Goal: Information Seeking & Learning: Understand process/instructions

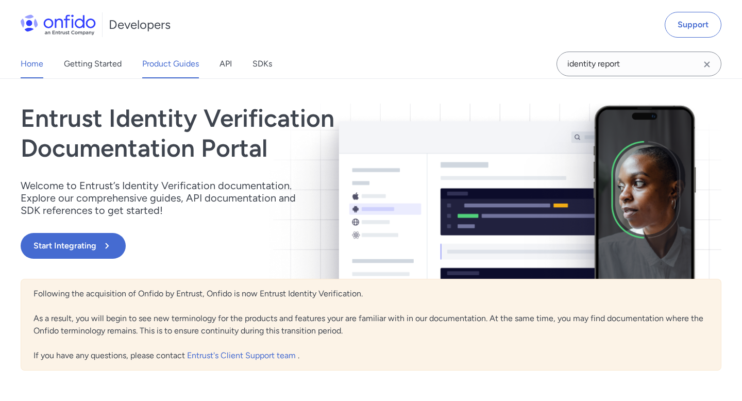
click at [183, 69] on link "Product Guides" at bounding box center [170, 63] width 57 height 29
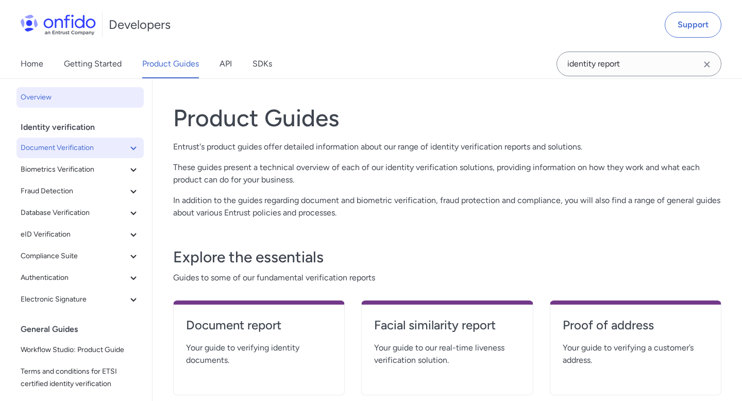
click at [133, 149] on icon at bounding box center [133, 148] width 6 height 4
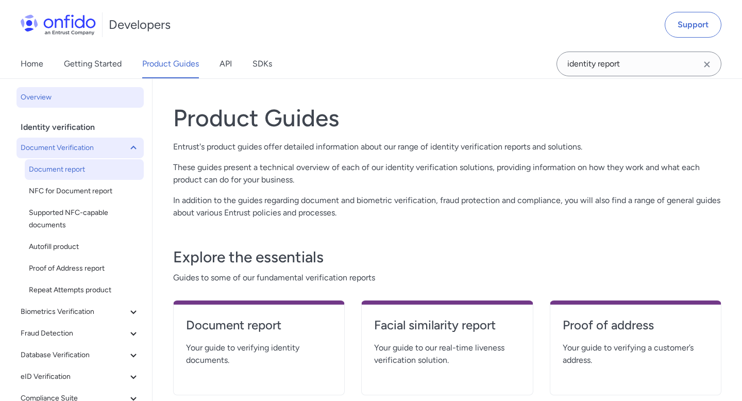
click at [126, 166] on span "Document report" at bounding box center [84, 169] width 111 height 12
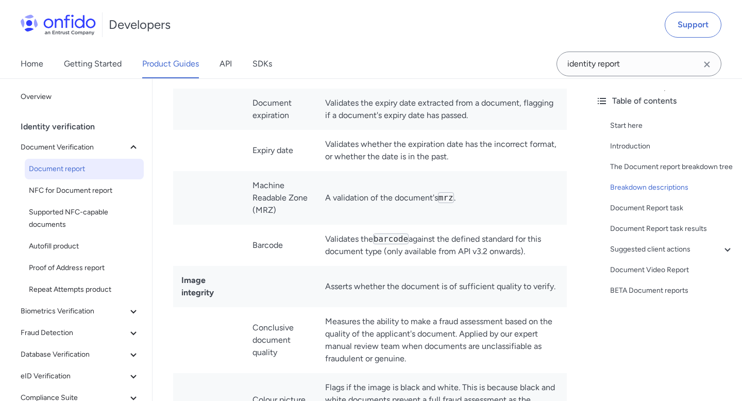
scroll to position [2703, 0]
drag, startPoint x: 537, startPoint y: 227, endPoint x: 320, endPoint y: 214, distance: 217.3
click at [320, 223] on td "Validates the barcode against the defined standard for this document type (only…" at bounding box center [442, 243] width 250 height 41
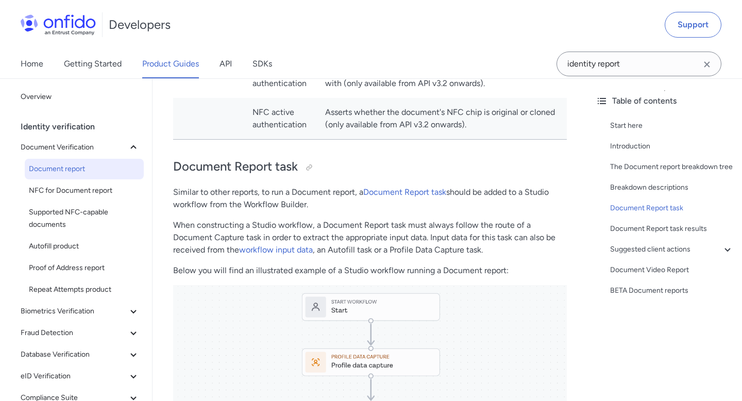
scroll to position [4423, 0]
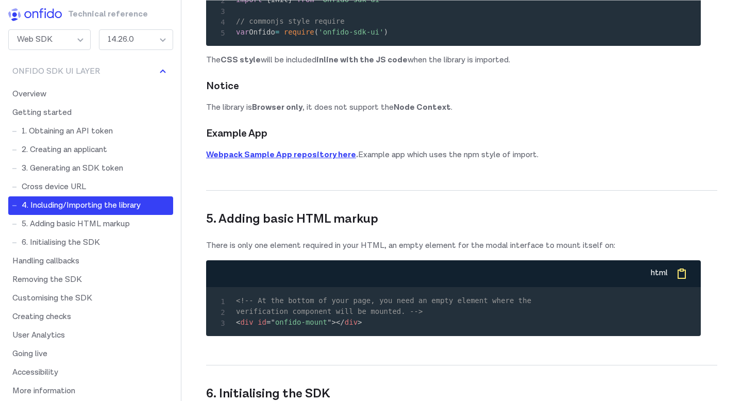
scroll to position [1952, 0]
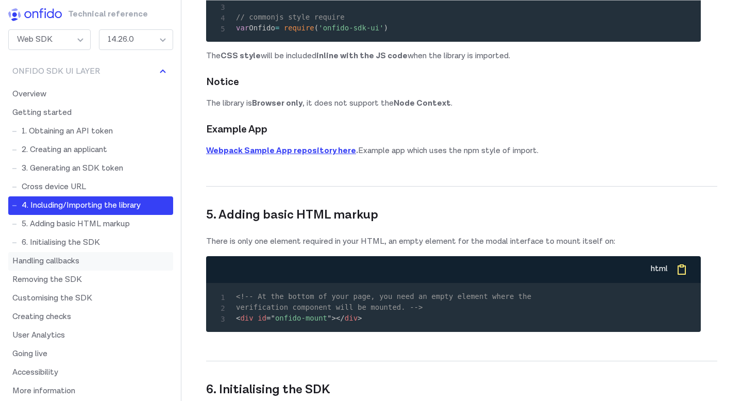
click at [86, 257] on link "Handling callbacks" at bounding box center [90, 261] width 165 height 19
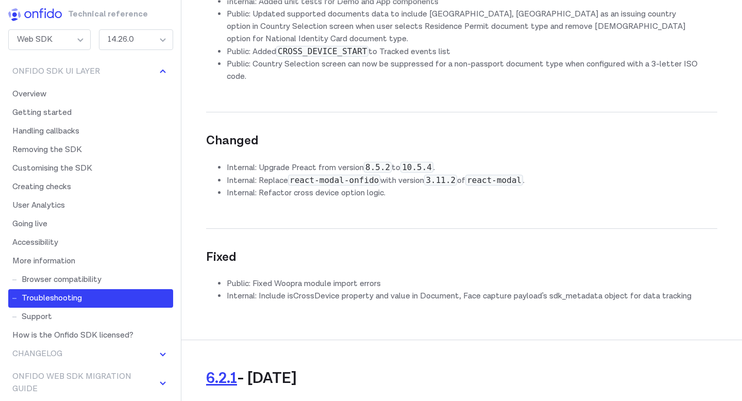
scroll to position [12495, 0]
